Goal: Information Seeking & Learning: Learn about a topic

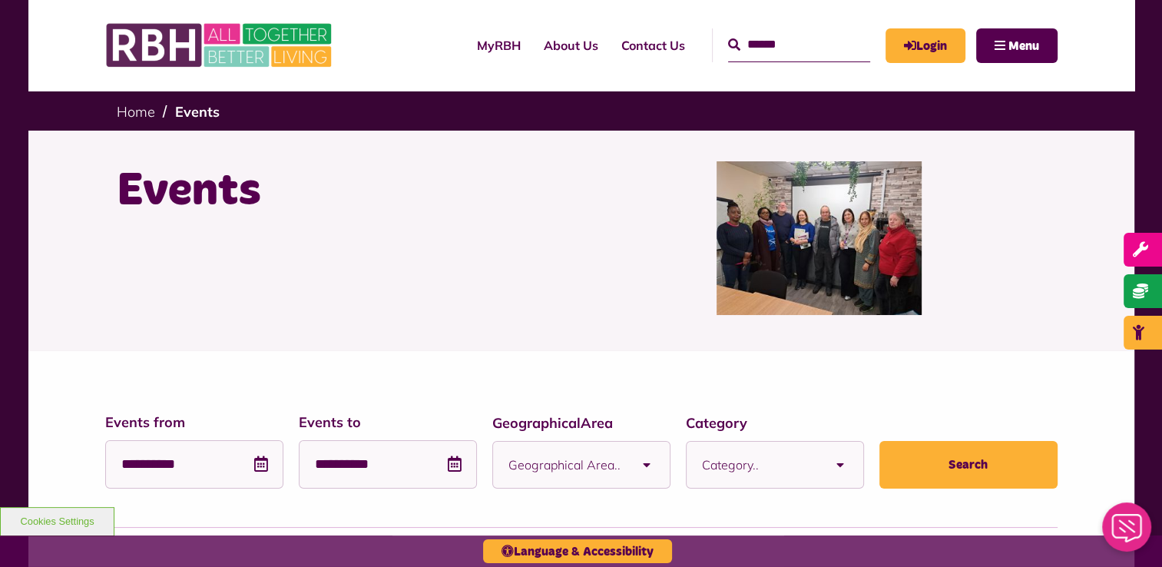
click at [729, 38] on input "Search" at bounding box center [799, 44] width 142 height 33
type input "**********"
click at [728, 36] on button "Search" at bounding box center [734, 45] width 12 height 18
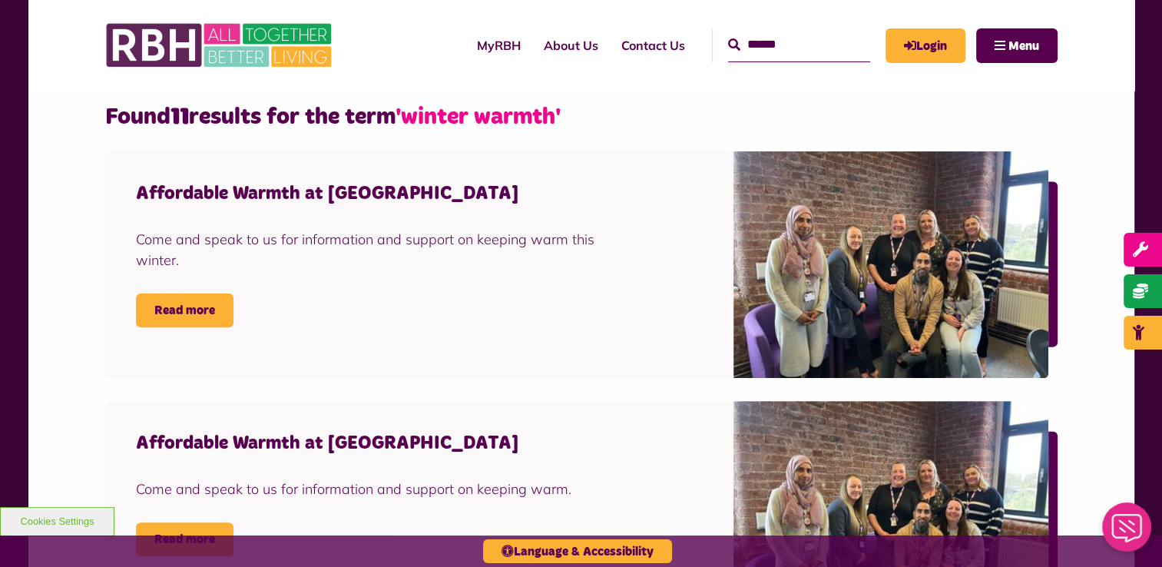
scroll to position [461, 0]
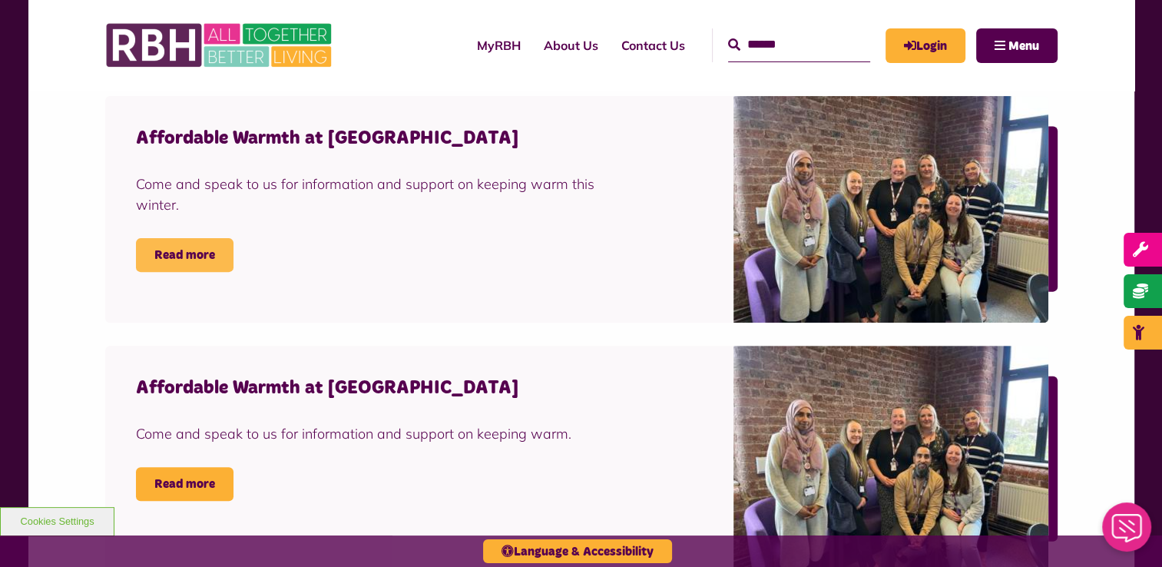
click at [209, 257] on link "Read more" at bounding box center [185, 255] width 98 height 34
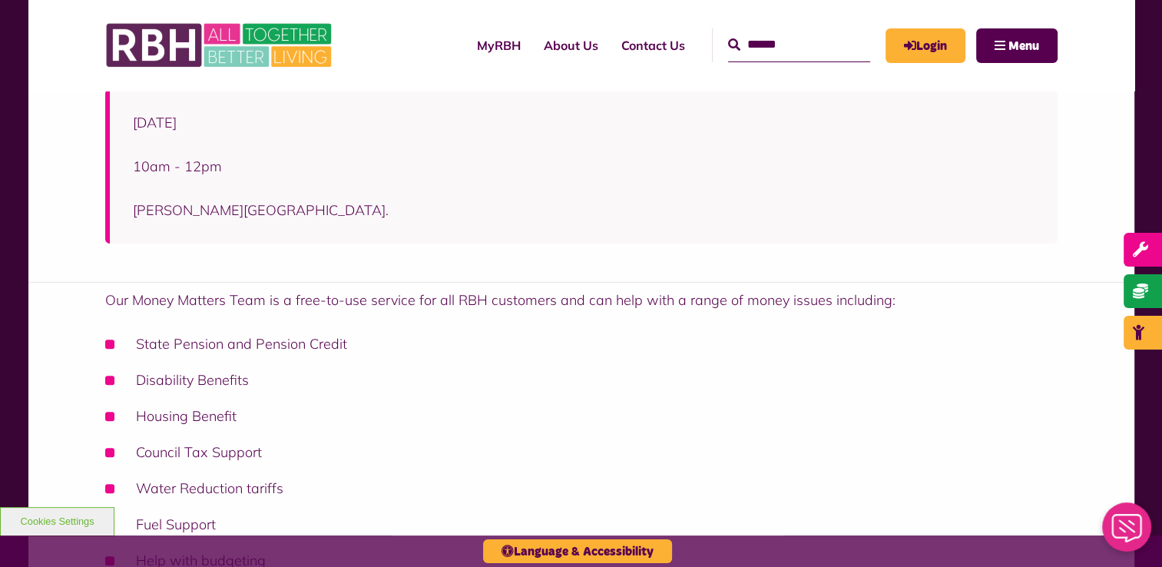
scroll to position [384, 0]
